Goal: Task Accomplishment & Management: Manage account settings

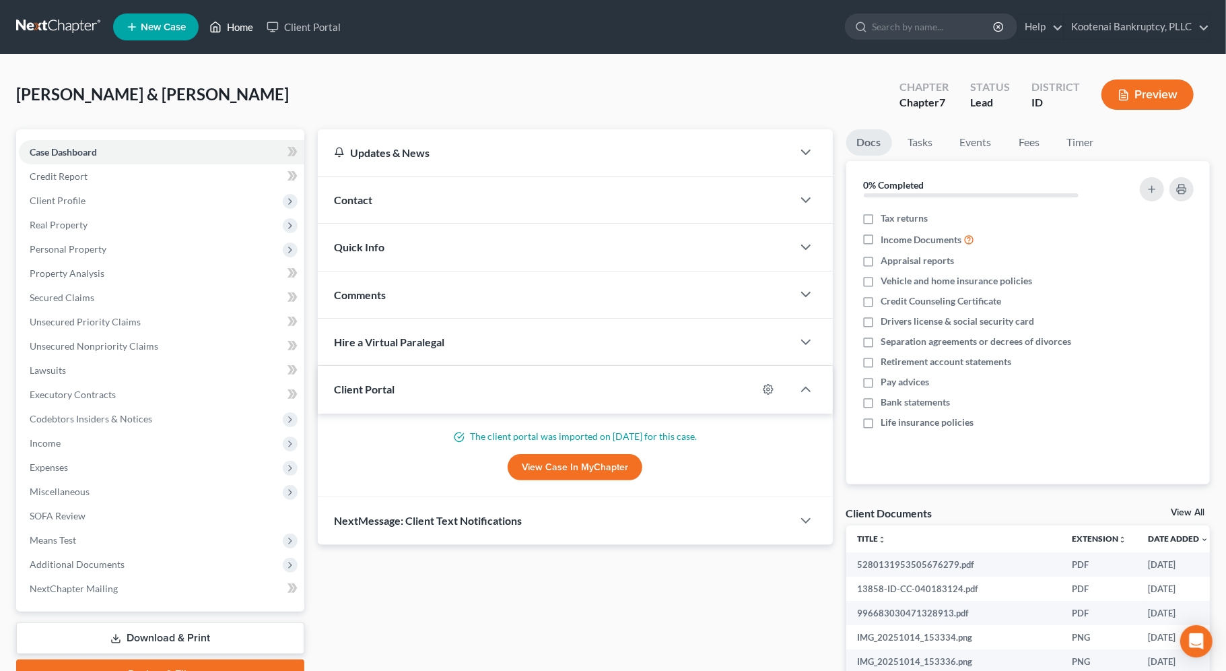
click at [236, 28] on link "Home" at bounding box center [231, 27] width 57 height 24
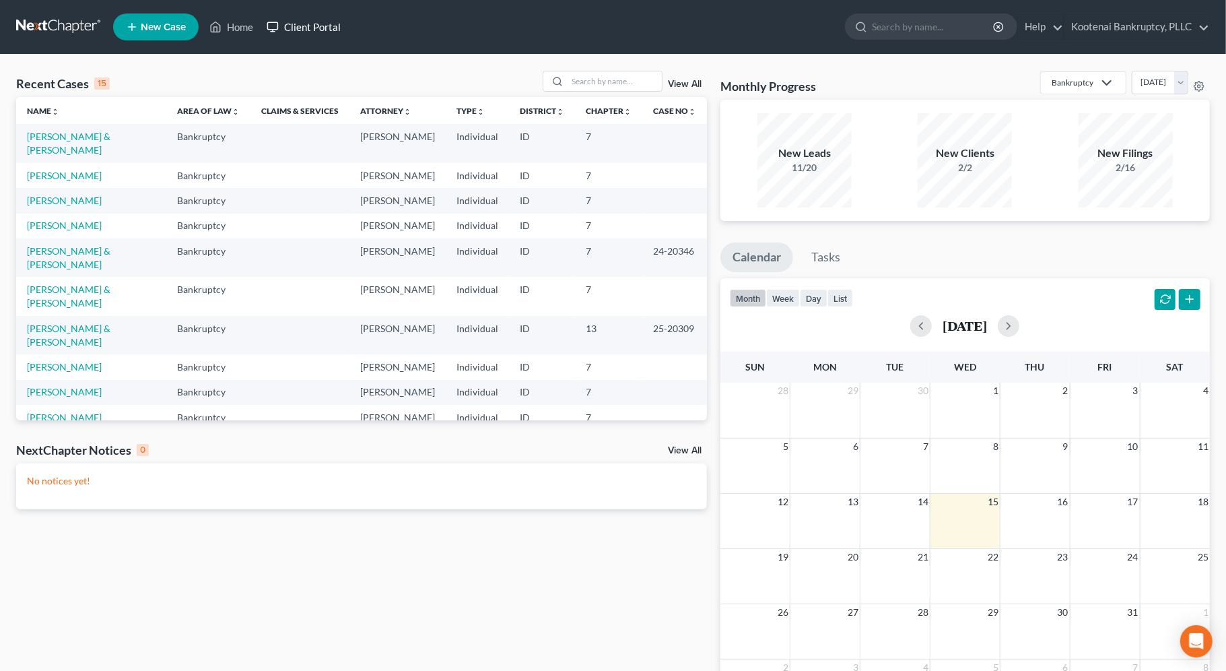
click at [310, 22] on link "Client Portal" at bounding box center [304, 27] width 88 height 24
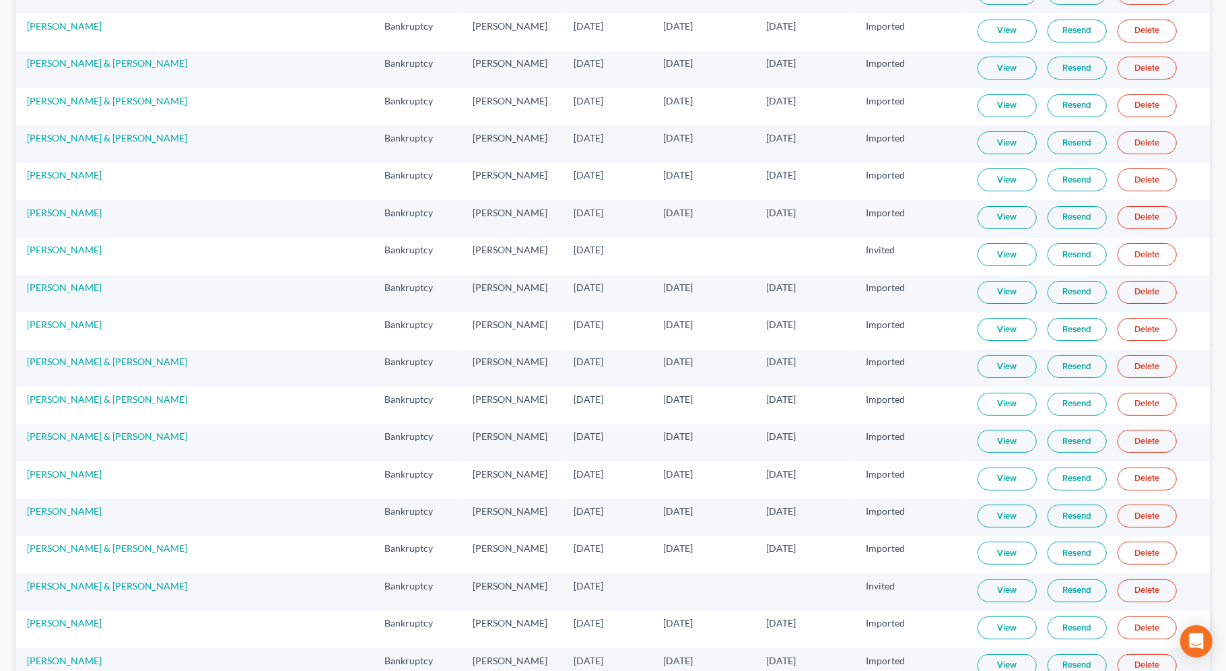
scroll to position [32956, 0]
drag, startPoint x: 100, startPoint y: 312, endPoint x: 28, endPoint y: 306, distance: 72.3
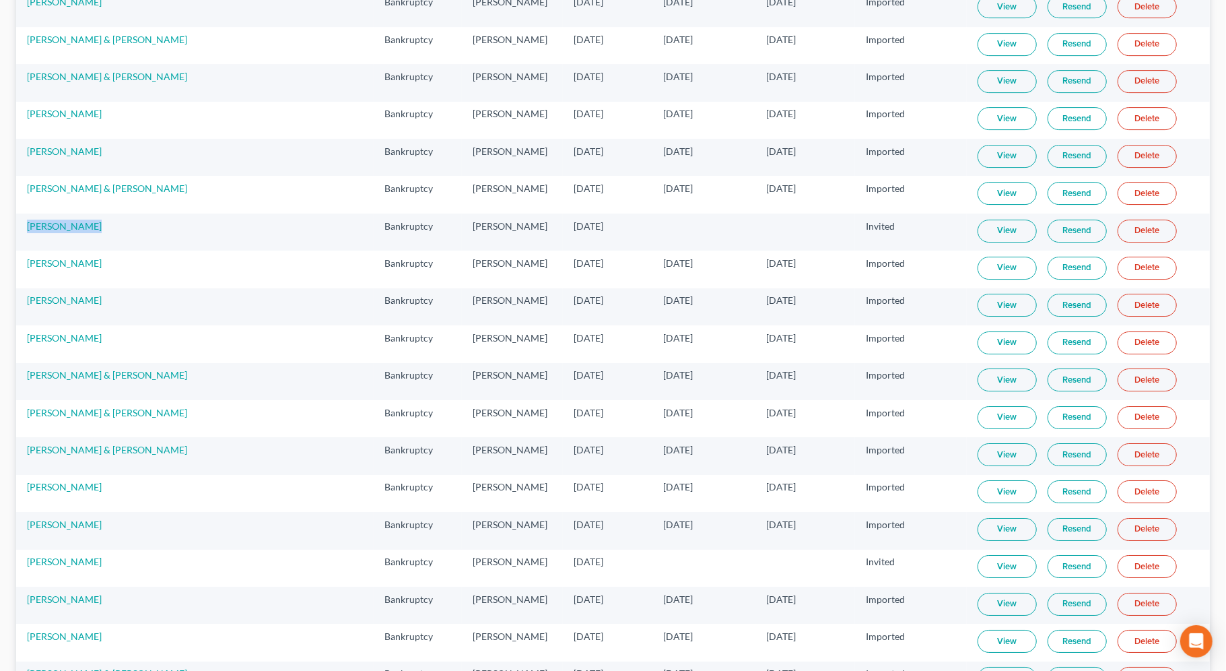
scroll to position [32620, 0]
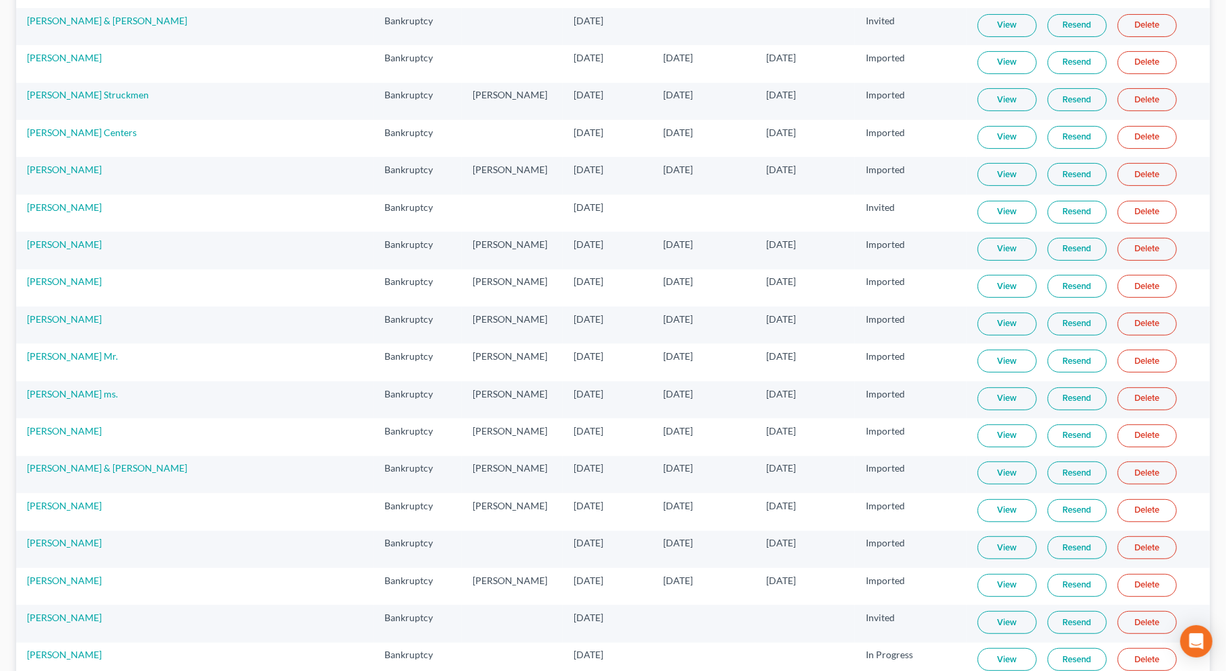
scroll to position [0, 0]
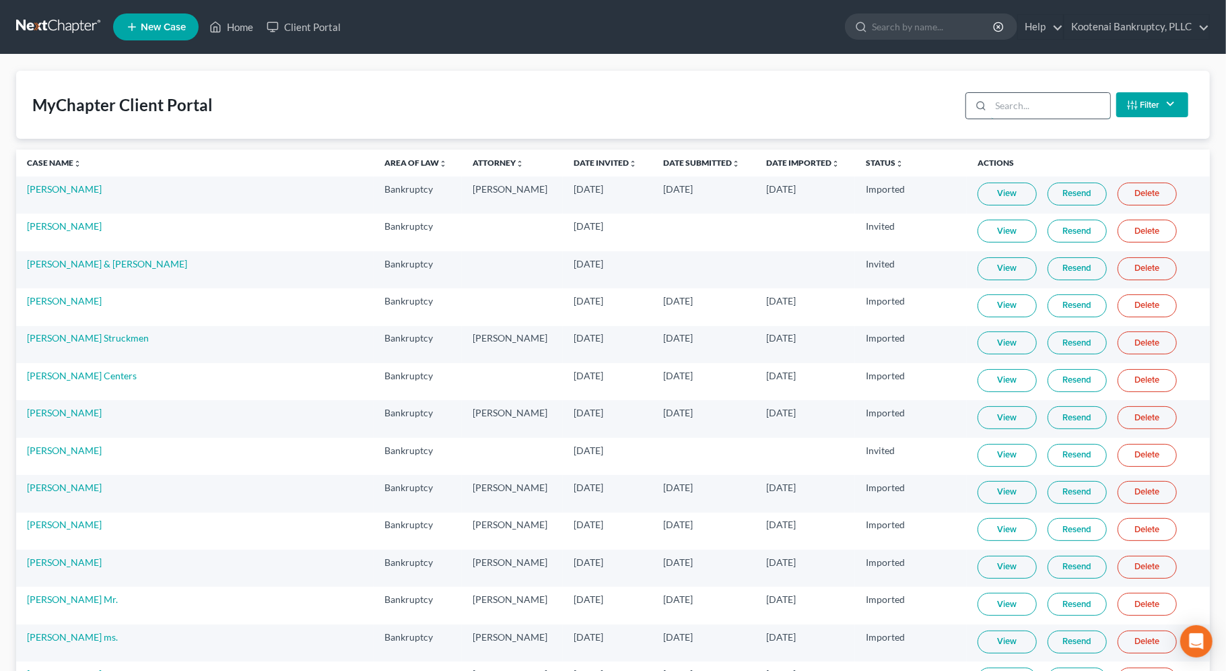
click at [1030, 103] on input "search" at bounding box center [1050, 106] width 119 height 26
paste input "[PERSON_NAME]"
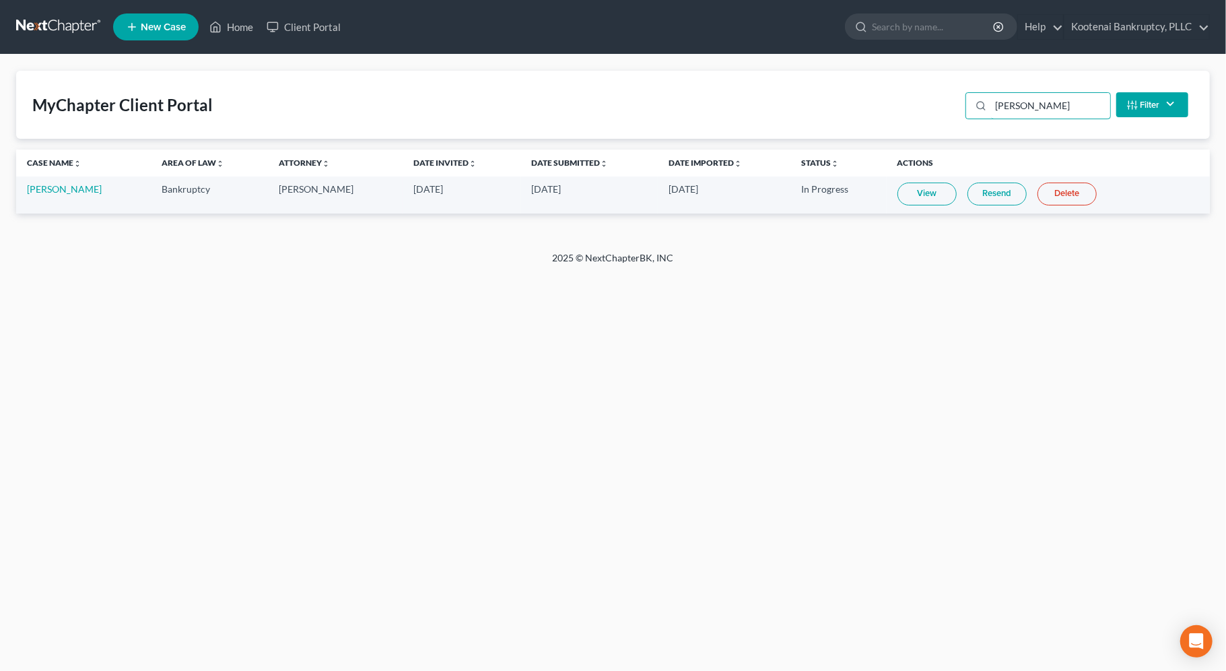
type input "[PERSON_NAME]"
click at [922, 195] on link "View" at bounding box center [927, 193] width 59 height 23
click at [51, 189] on link "[PERSON_NAME]" at bounding box center [64, 188] width 75 height 11
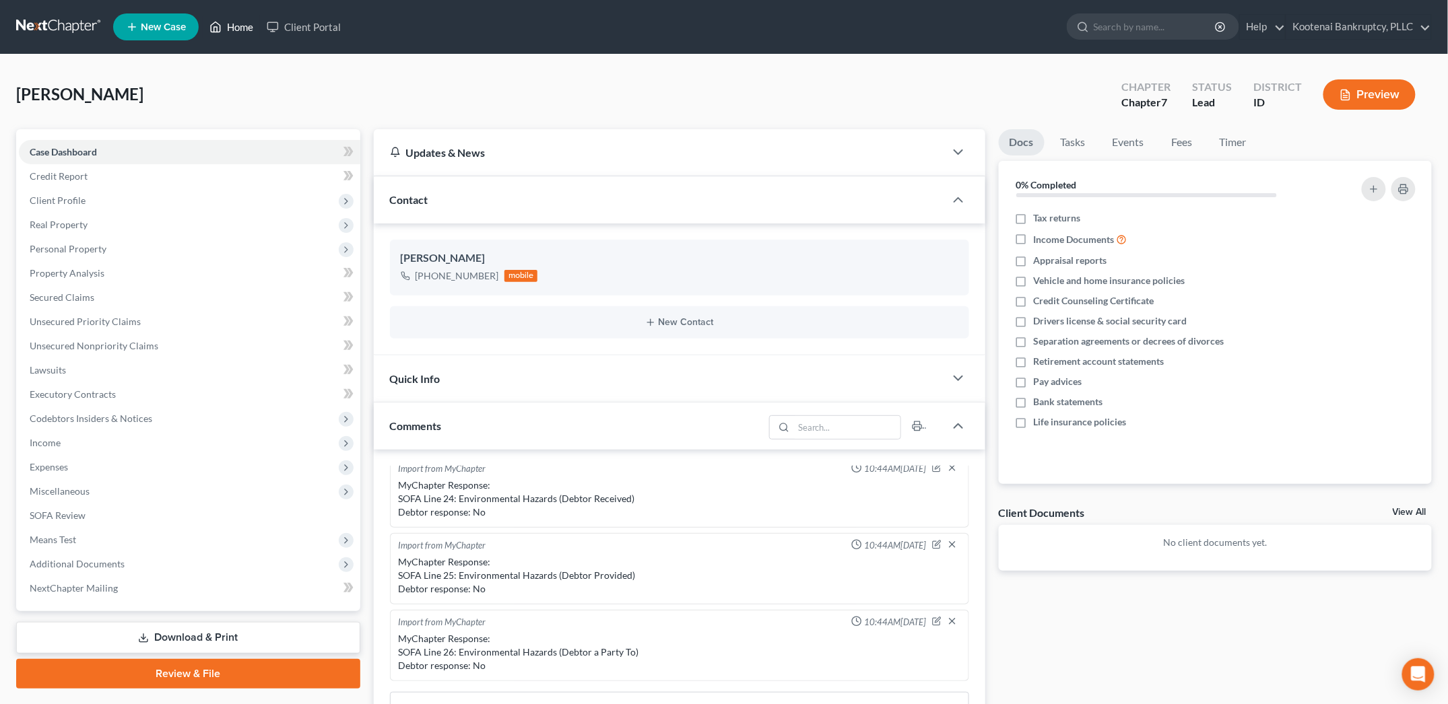
click at [249, 28] on link "Home" at bounding box center [231, 27] width 57 height 24
